Goal: Transaction & Acquisition: Subscribe to service/newsletter

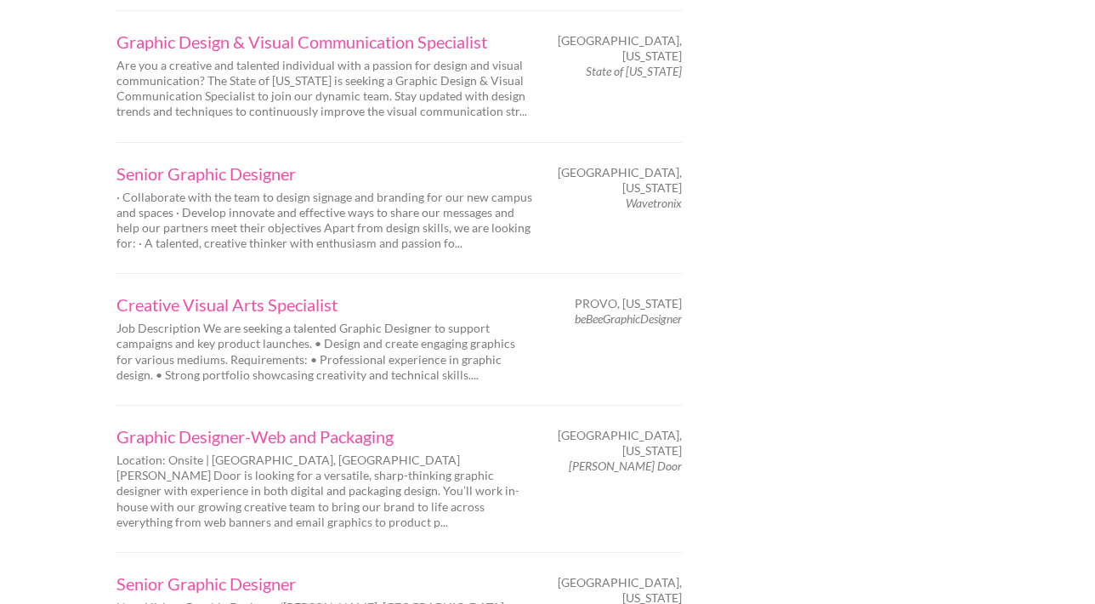
scroll to position [2193, 0]
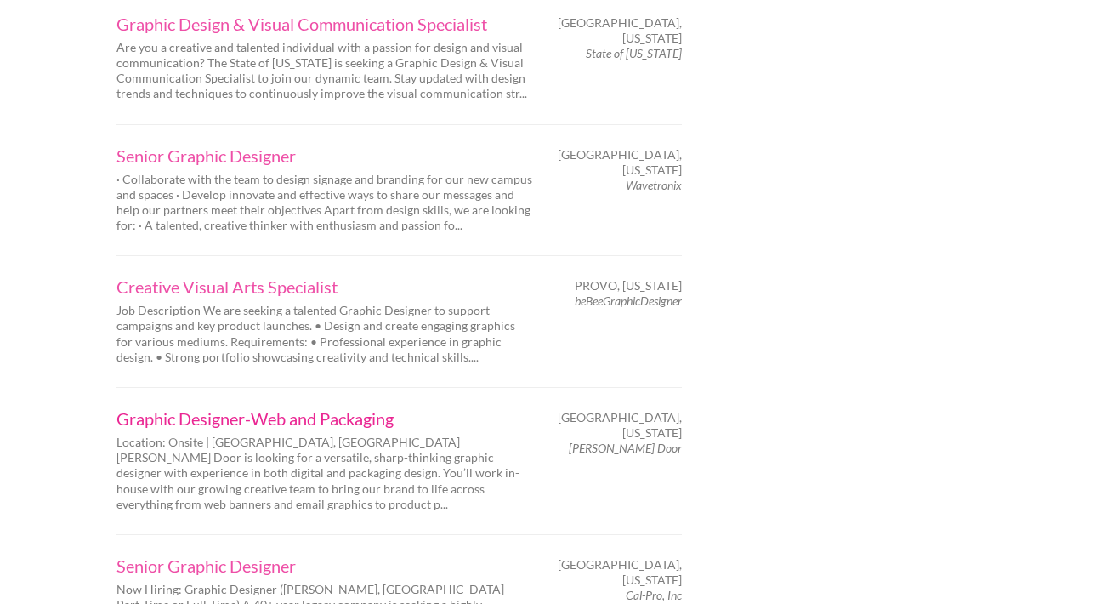
click at [207, 410] on link "Graphic Designer-Web and Packaging" at bounding box center [324, 418] width 417 height 17
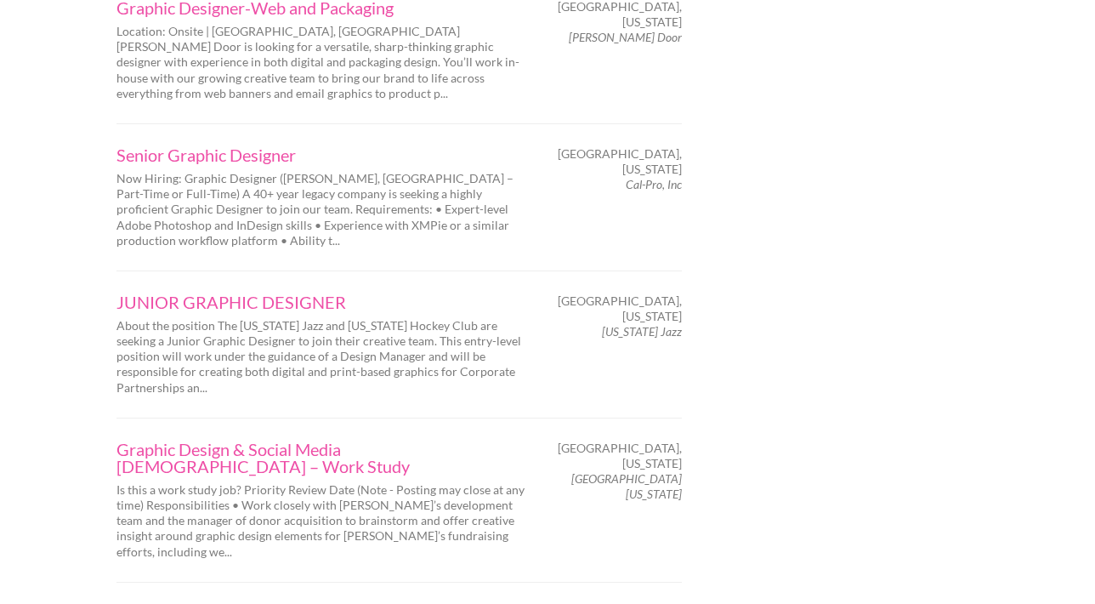
scroll to position [2648, 0]
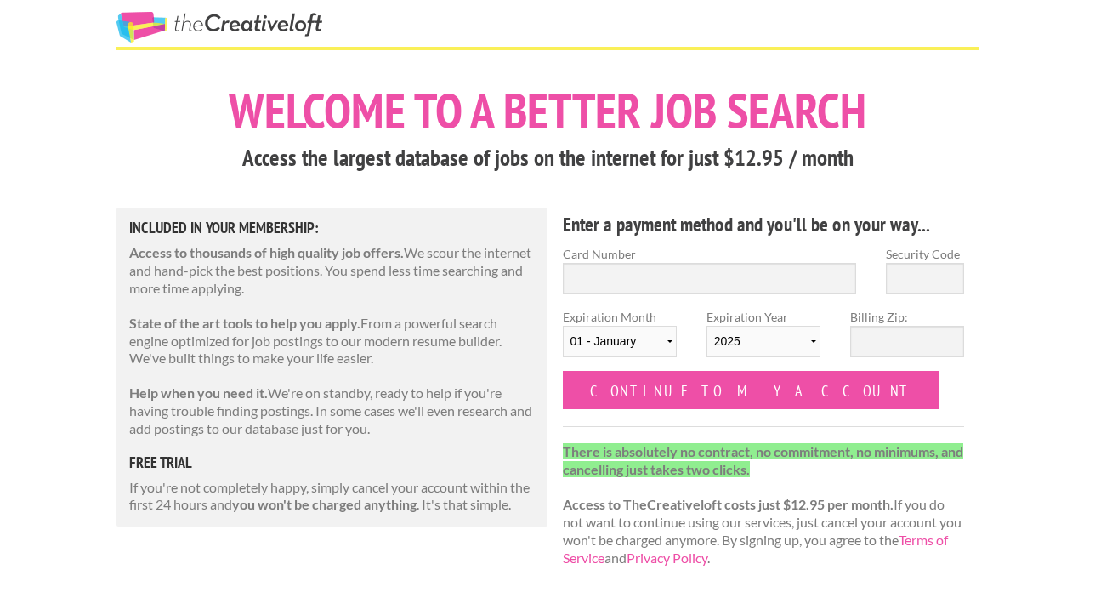
scroll to position [24, 0]
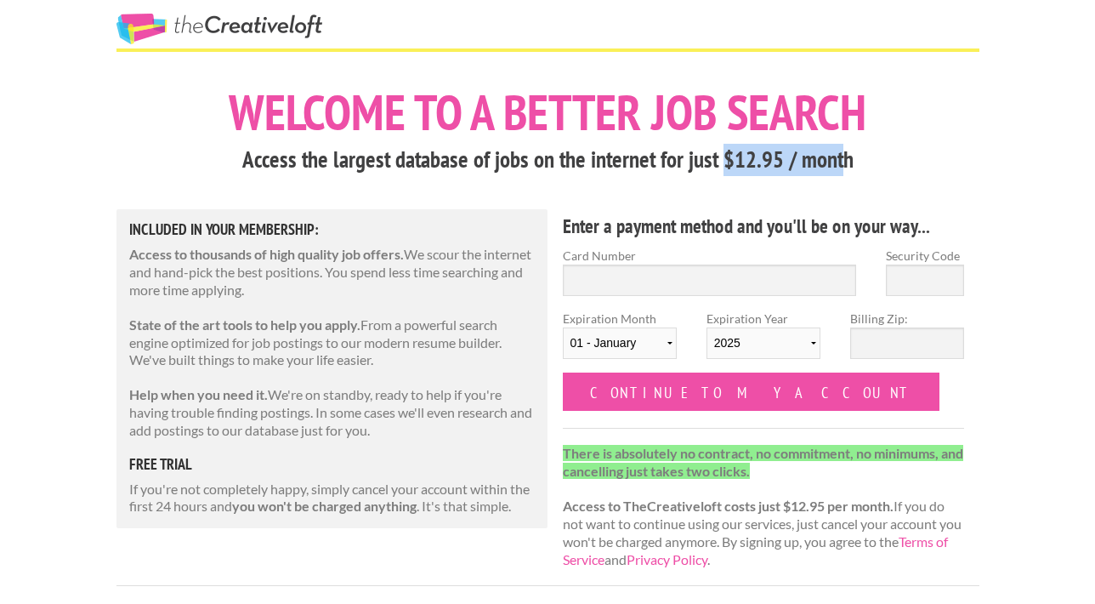
drag, startPoint x: 721, startPoint y: 154, endPoint x: 843, endPoint y: 161, distance: 121.8
click at [843, 161] on h3 "Access the largest database of jobs on the internet for just $12.95 / month" at bounding box center [547, 160] width 863 height 32
